Goal: Task Accomplishment & Management: Use online tool/utility

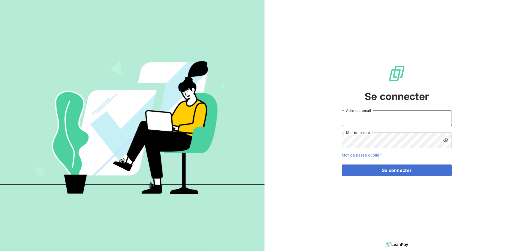
type input "[EMAIL_ADDRESS][DOMAIN_NAME]"
click at [446, 140] on icon at bounding box center [446, 140] width 5 height 4
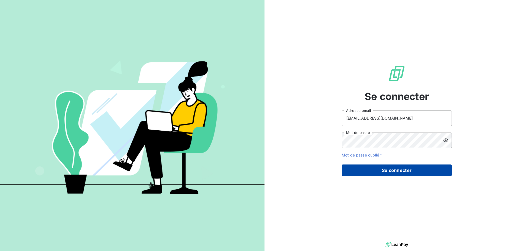
click at [404, 170] on button "Se connecter" at bounding box center [397, 171] width 110 height 12
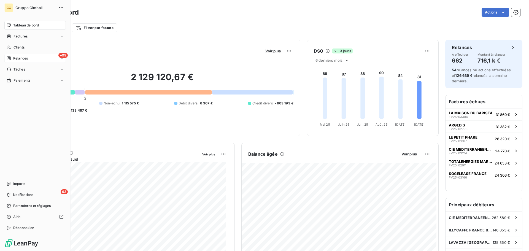
click at [62, 58] on icon at bounding box center [61, 58] width 3 height 3
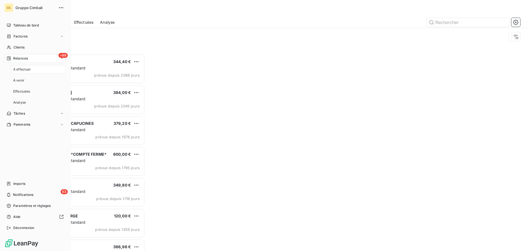
scroll to position [193, 114]
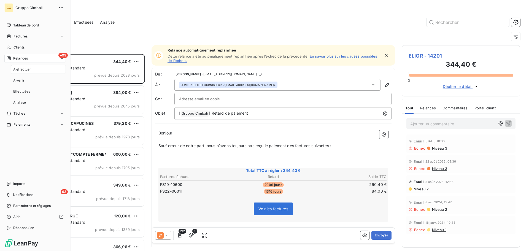
click at [23, 67] on span "À effectuer" at bounding box center [22, 69] width 18 height 5
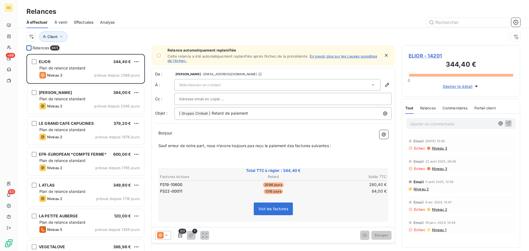
click at [29, 47] on div at bounding box center [28, 47] width 5 height 5
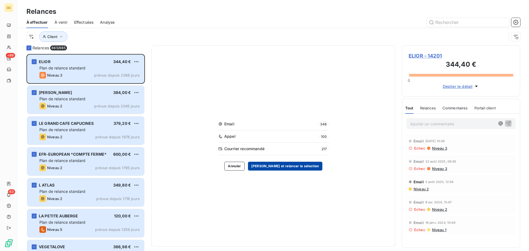
click at [266, 167] on button "[PERSON_NAME] et relancer la sélection" at bounding box center [285, 166] width 74 height 9
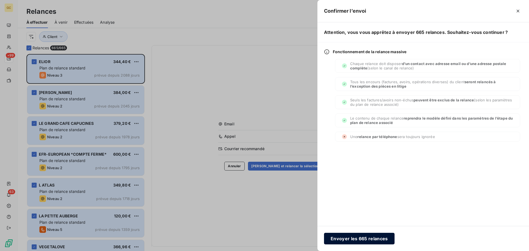
click at [352, 238] on button "Envoyer les 665 relances" at bounding box center [359, 239] width 71 height 12
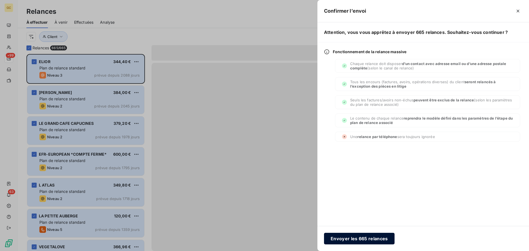
click at [342, 239] on button "Envoyer les 665 relances" at bounding box center [359, 239] width 71 height 12
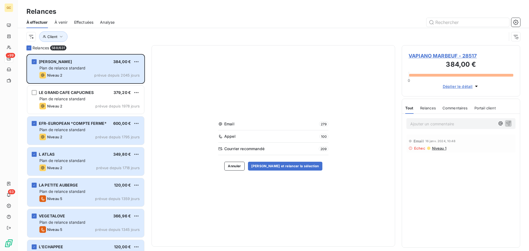
click at [83, 23] on span "Effectuées" at bounding box center [84, 23] width 20 height 6
